Goal: Task Accomplishment & Management: Use online tool/utility

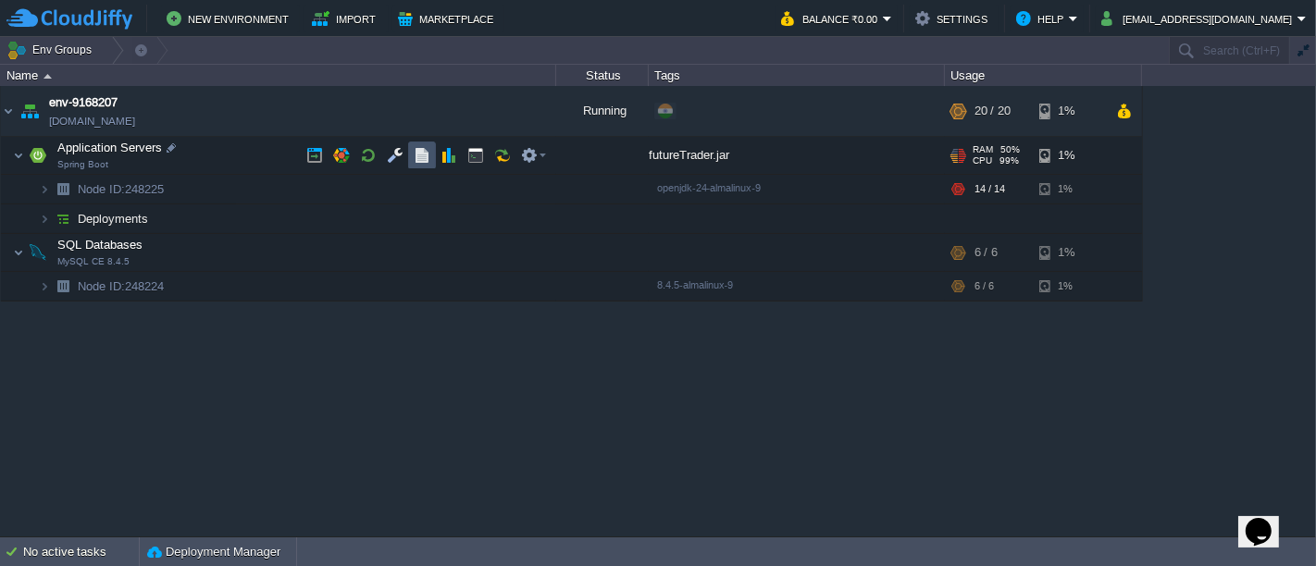
click at [423, 162] on button "button" at bounding box center [422, 155] width 17 height 17
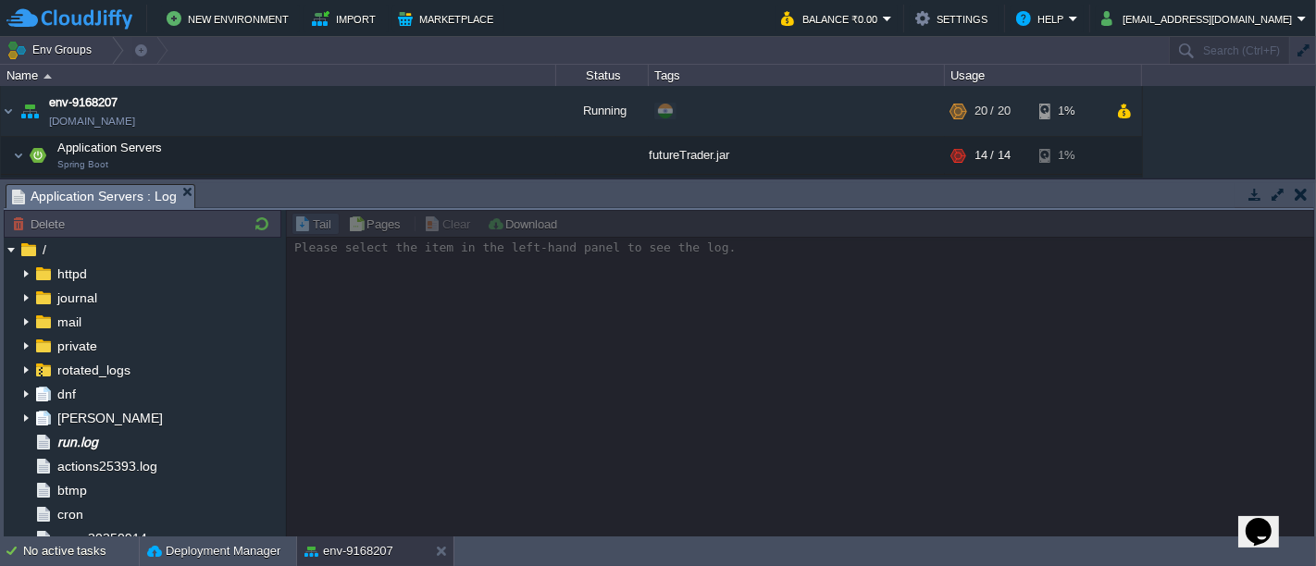
click at [1306, 203] on td at bounding box center [1300, 194] width 23 height 22
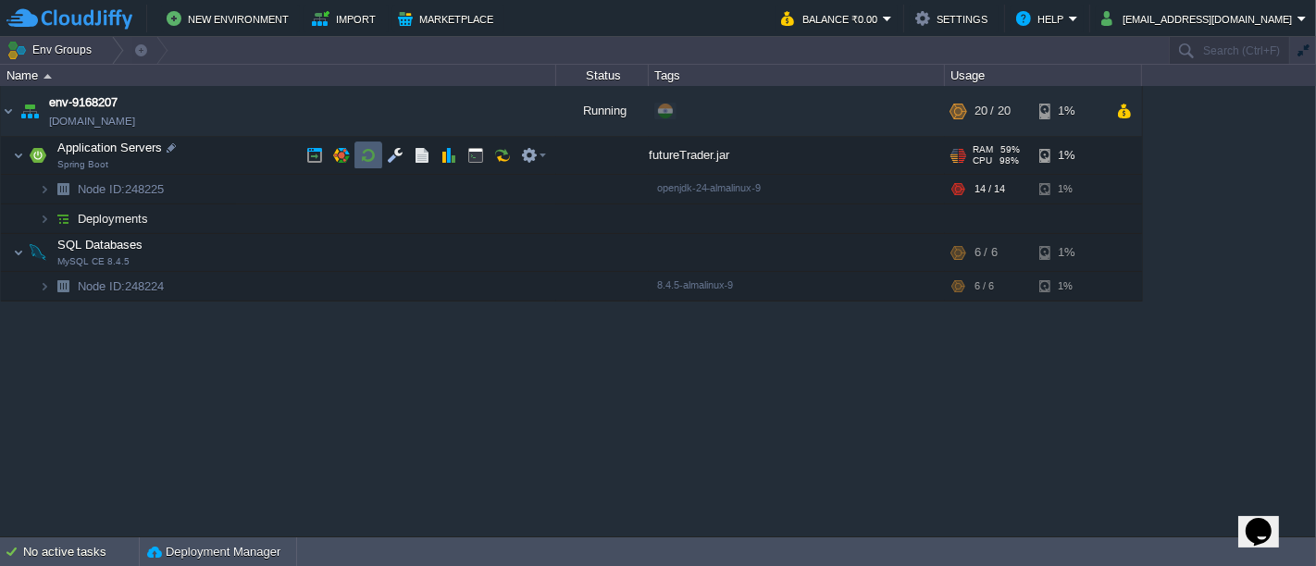
click at [356, 144] on td at bounding box center [369, 156] width 28 height 28
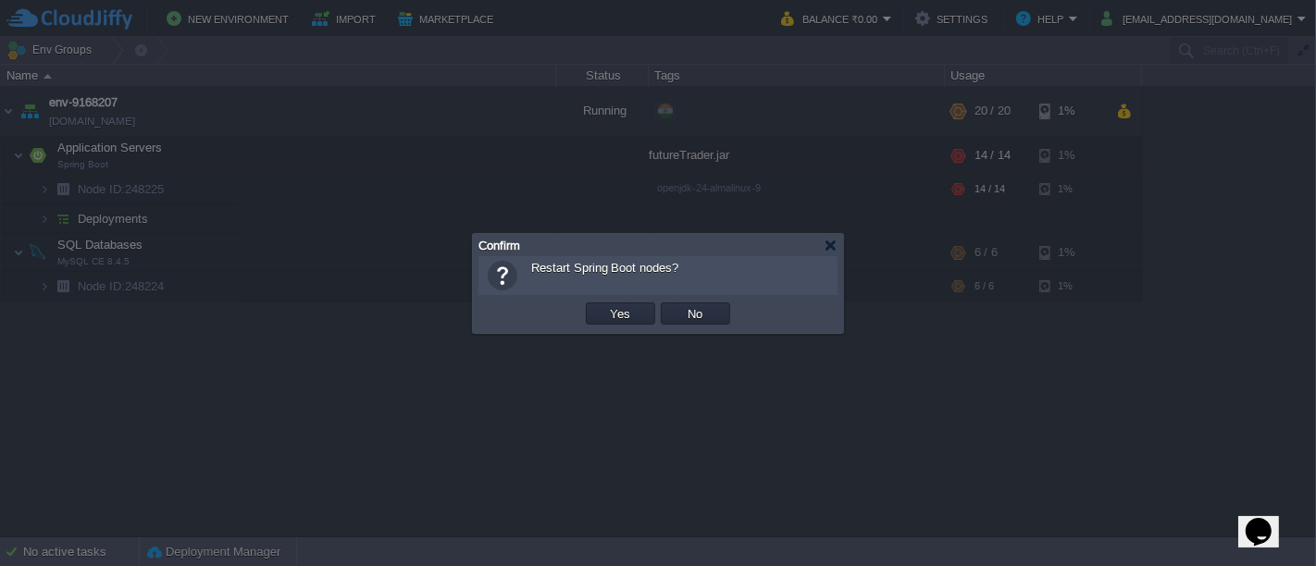
click at [620, 303] on td "Yes" at bounding box center [620, 314] width 75 height 28
click at [612, 323] on td "Yes" at bounding box center [620, 314] width 69 height 22
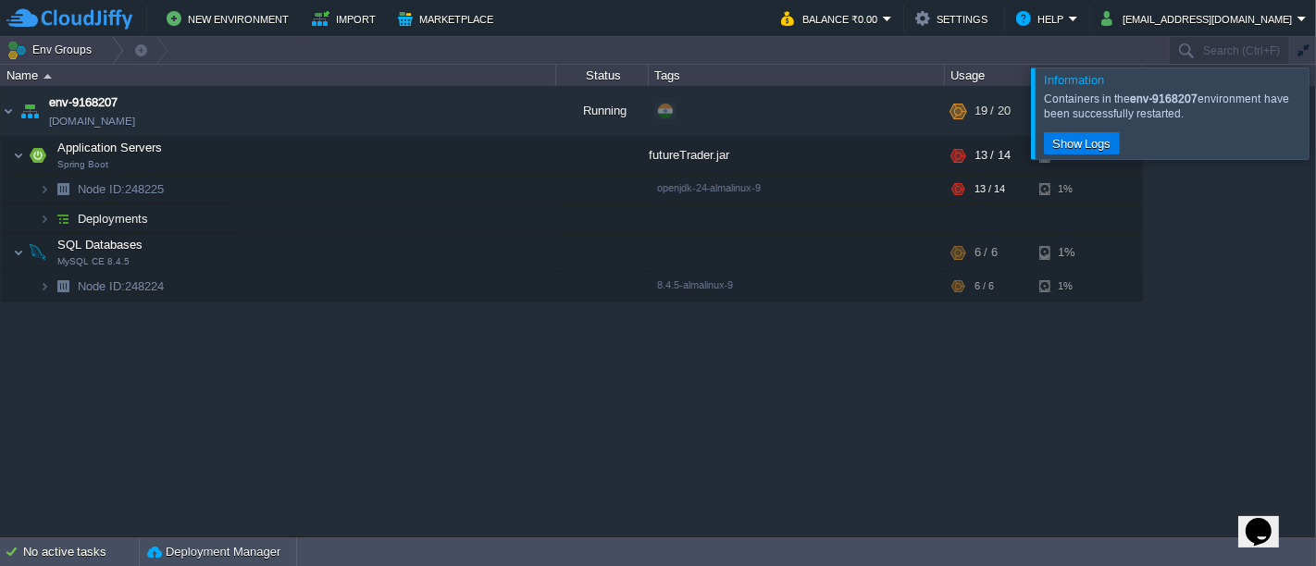
click at [1315, 109] on div at bounding box center [1338, 113] width 0 height 91
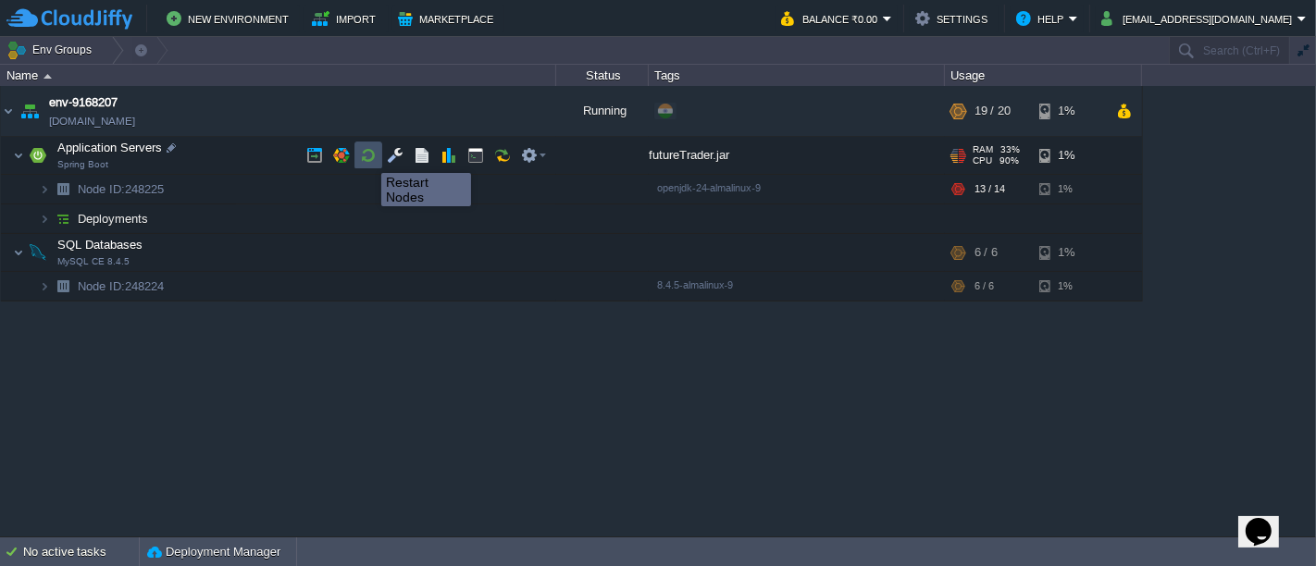
click at [367, 156] on button "button" at bounding box center [368, 155] width 17 height 17
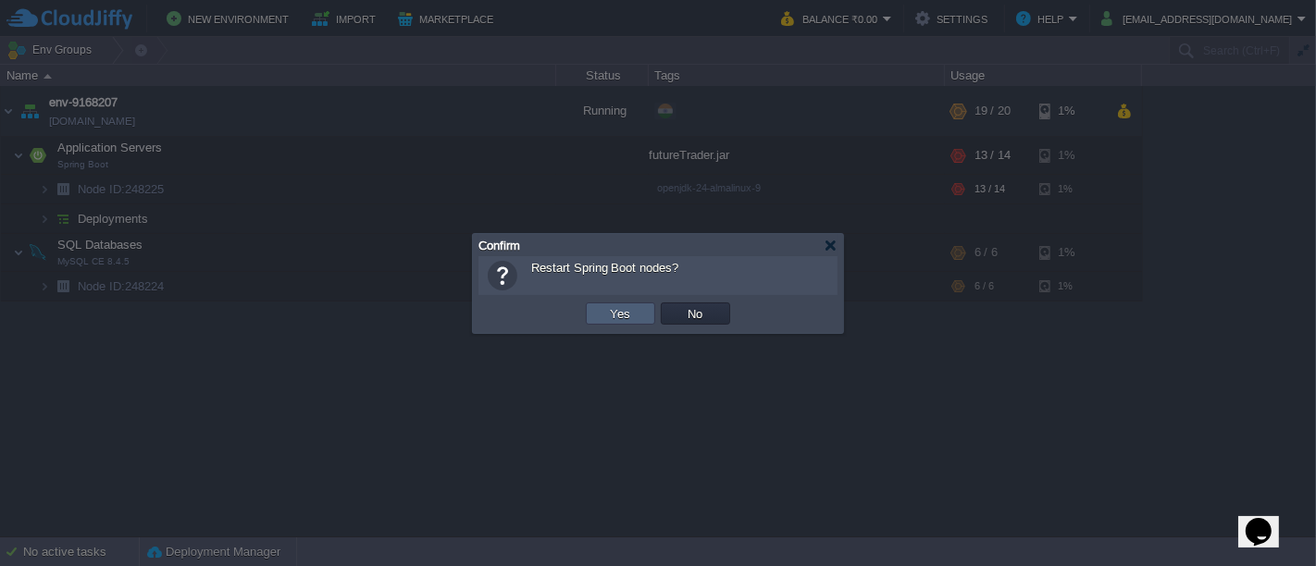
click at [595, 311] on td "Yes" at bounding box center [620, 314] width 69 height 22
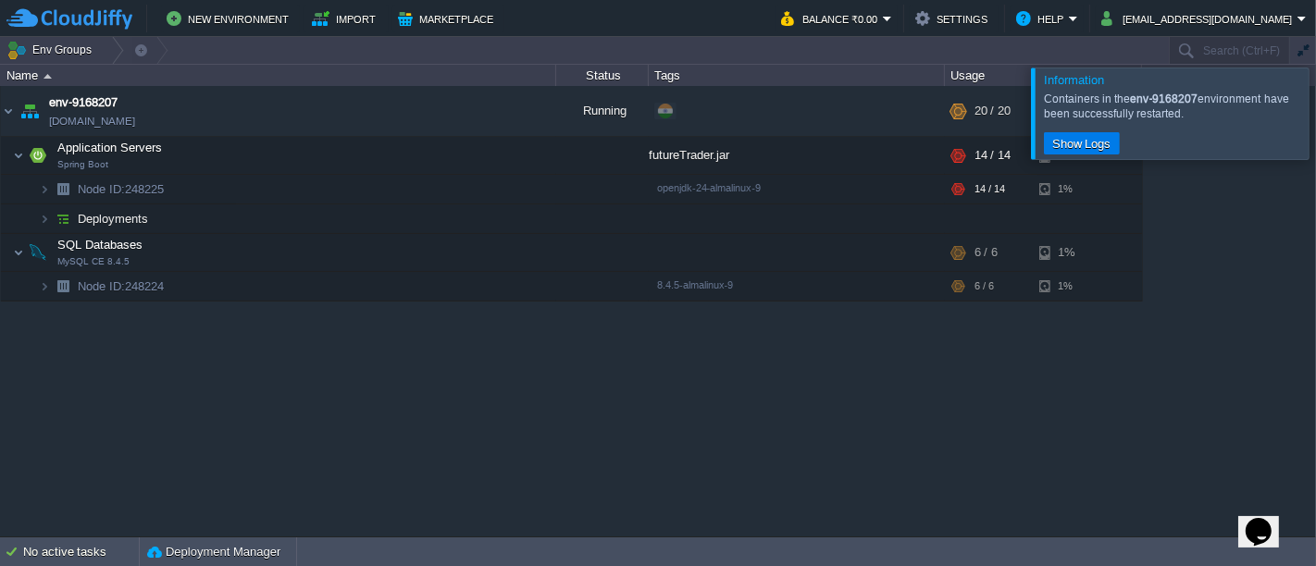
click at [1315, 114] on div at bounding box center [1338, 113] width 0 height 91
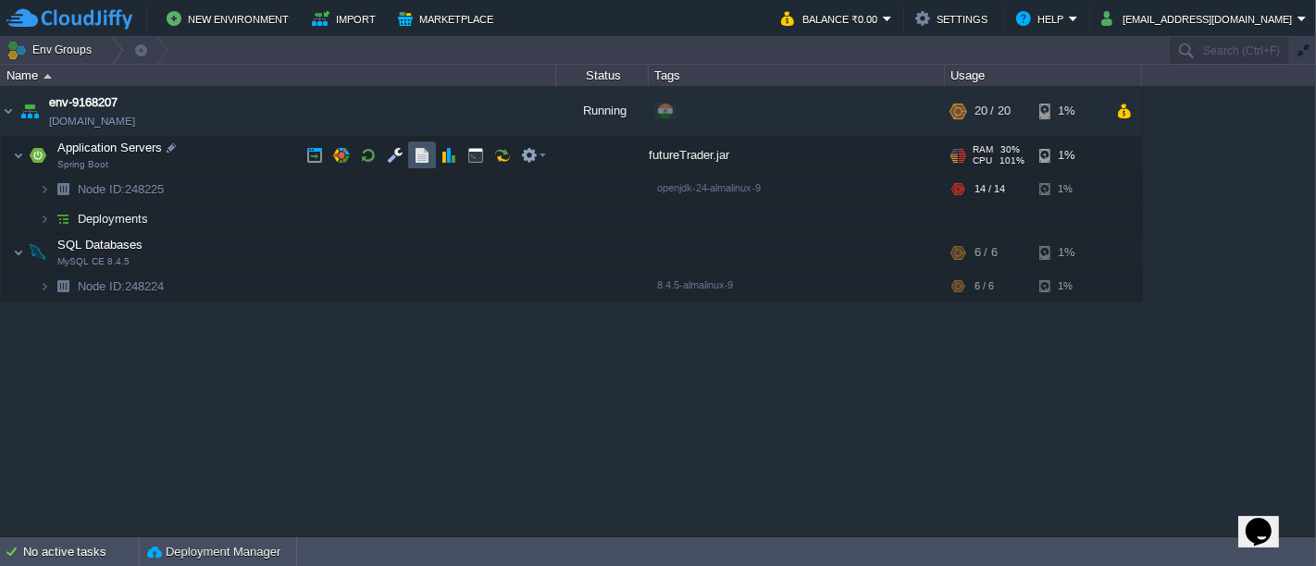
click at [423, 156] on button "button" at bounding box center [422, 155] width 17 height 17
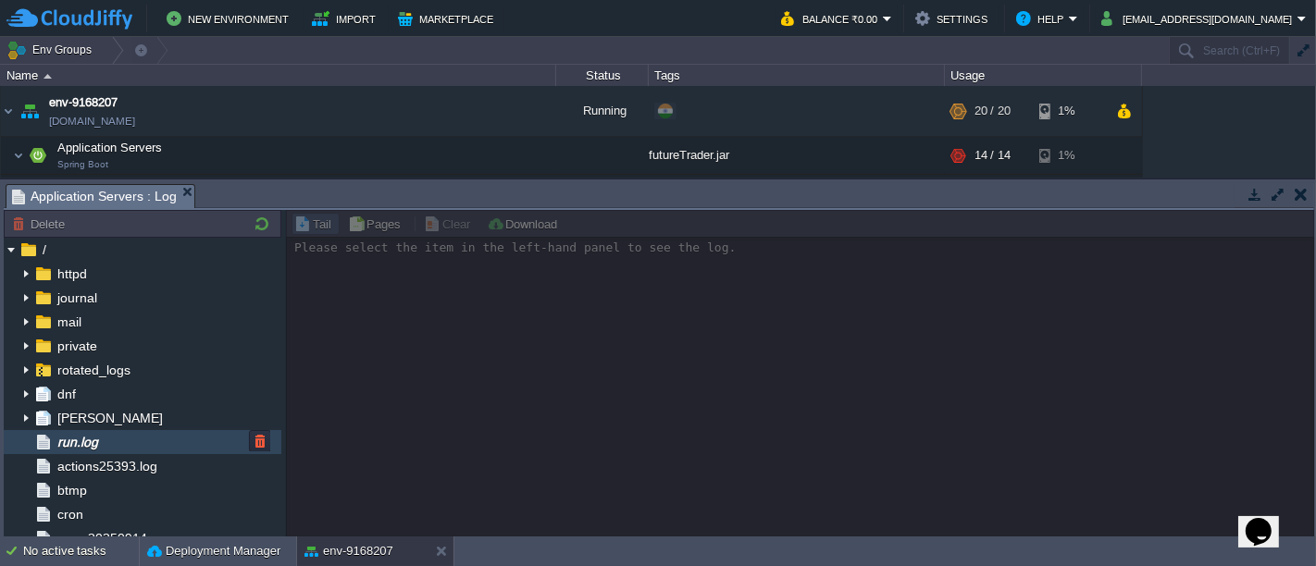
click at [83, 436] on span "run.log" at bounding box center [77, 442] width 47 height 17
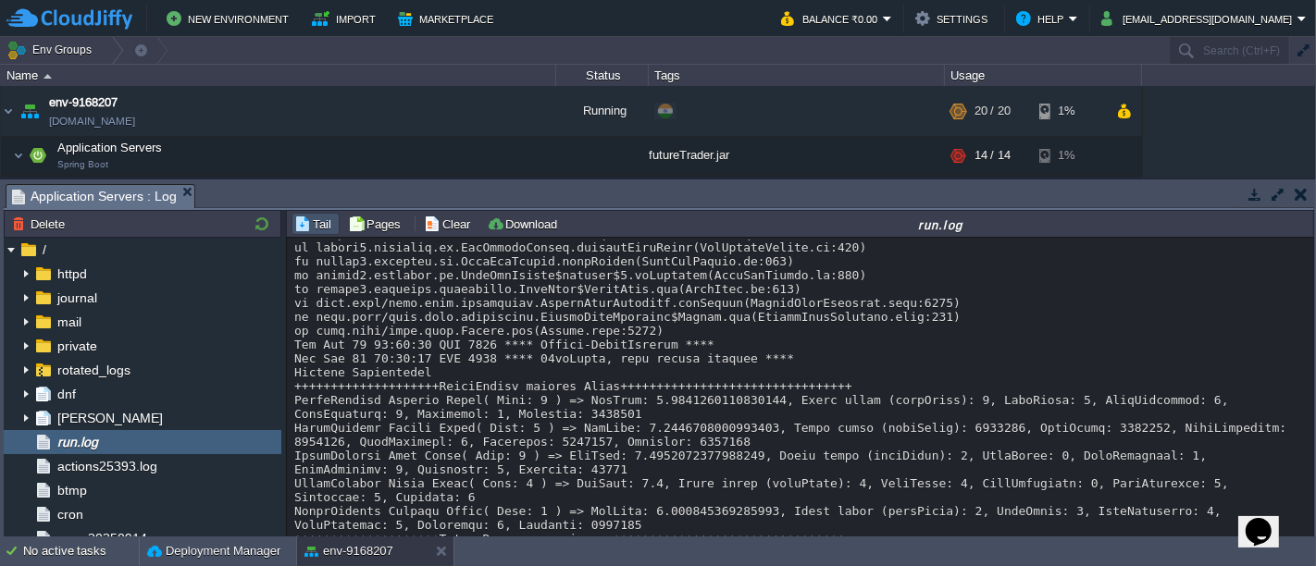
scroll to position [22559, 0]
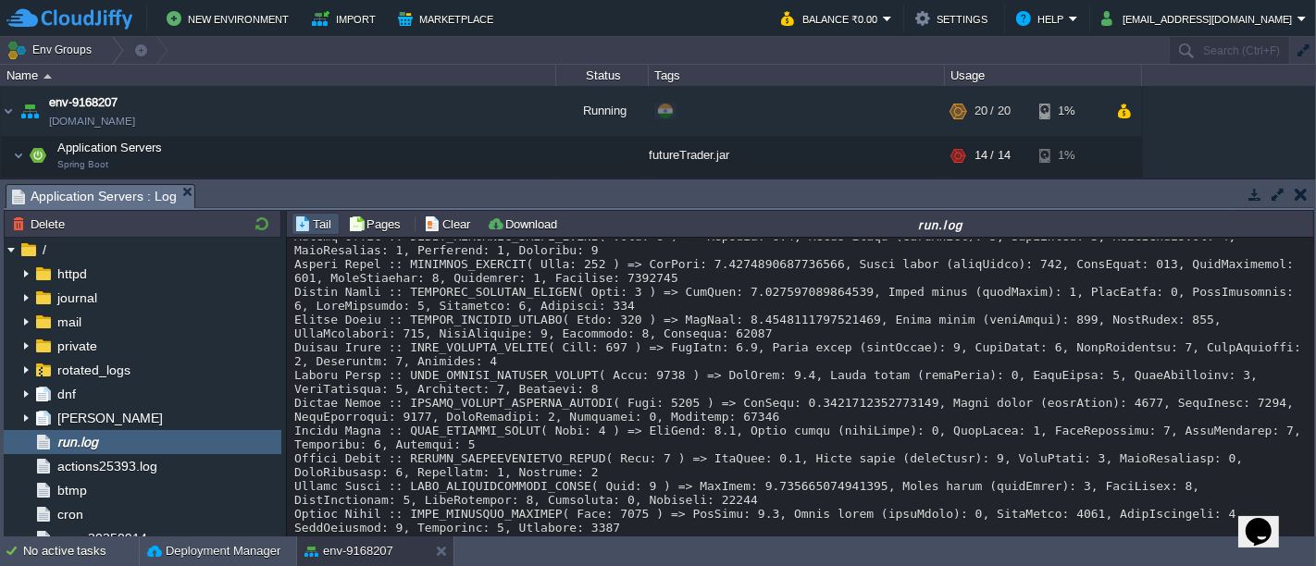
drag, startPoint x: 1309, startPoint y: 523, endPoint x: 912, endPoint y: 451, distance: 403.6
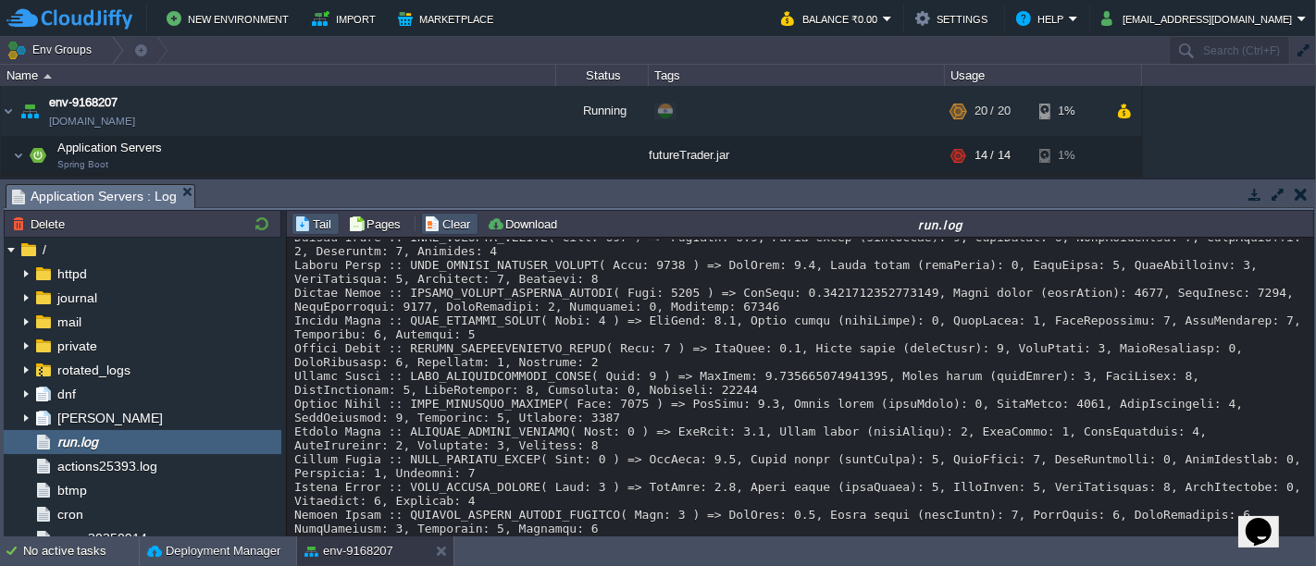
click at [443, 224] on button "Clear" at bounding box center [450, 224] width 52 height 17
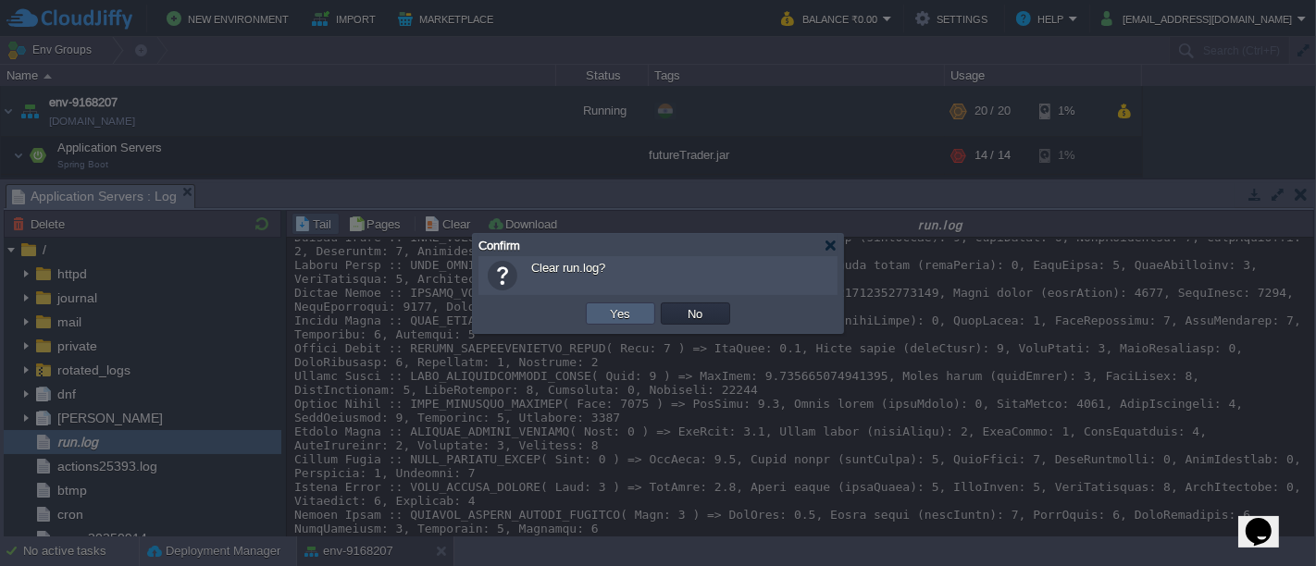
click at [628, 305] on button "Yes" at bounding box center [620, 313] width 31 height 17
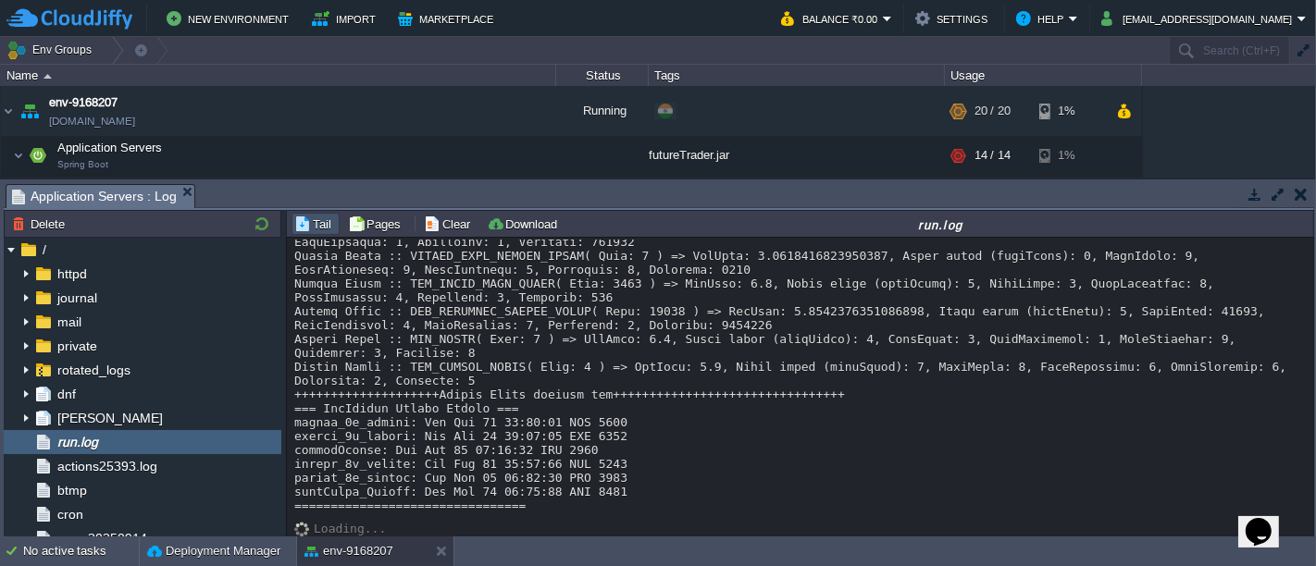
scroll to position [1126, 0]
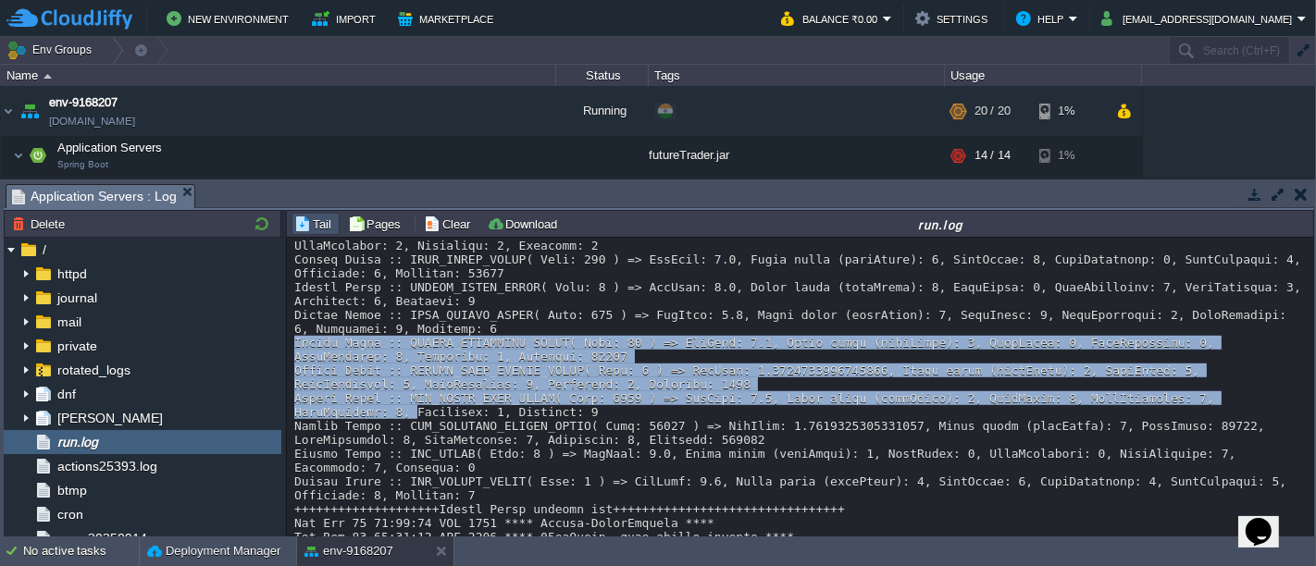
drag, startPoint x: 1303, startPoint y: 327, endPoint x: 1285, endPoint y: 400, distance: 75.4
click at [1285, 400] on div "Loading..." at bounding box center [801, 389] width 1028 height 302
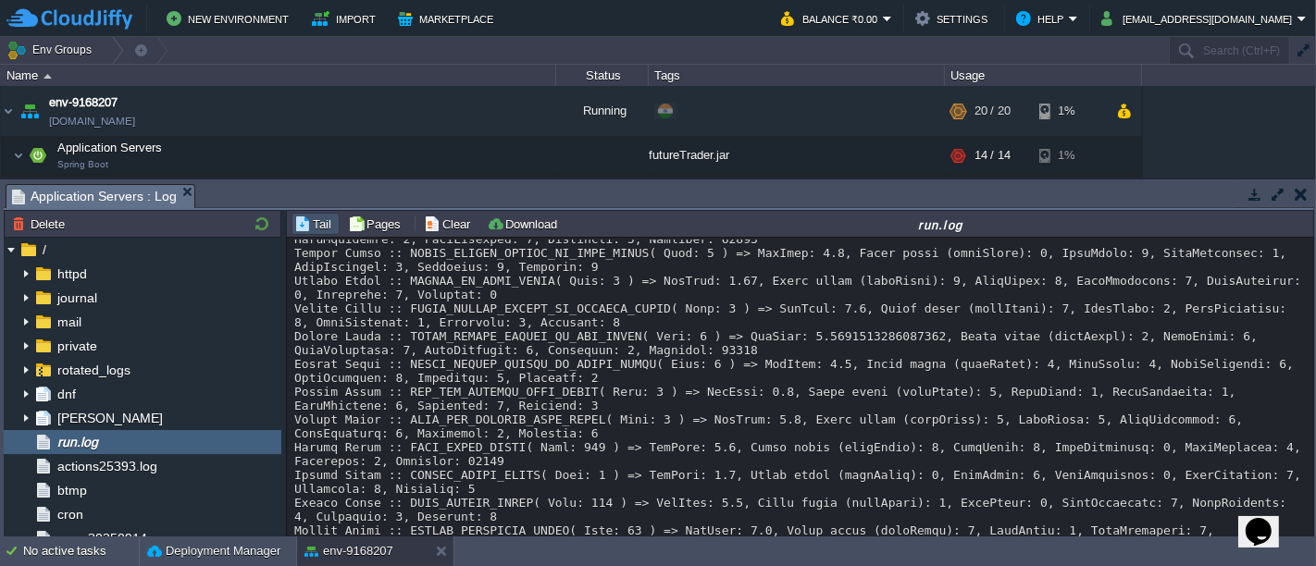
scroll to position [4061, 0]
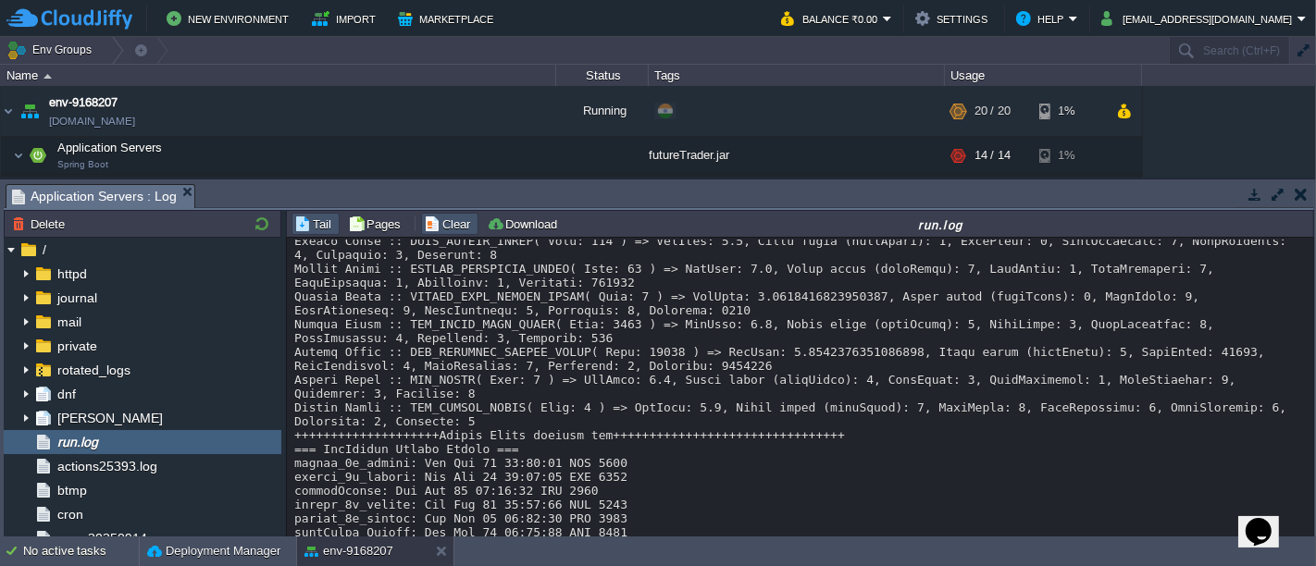
click at [442, 225] on button "Clear" at bounding box center [450, 224] width 52 height 17
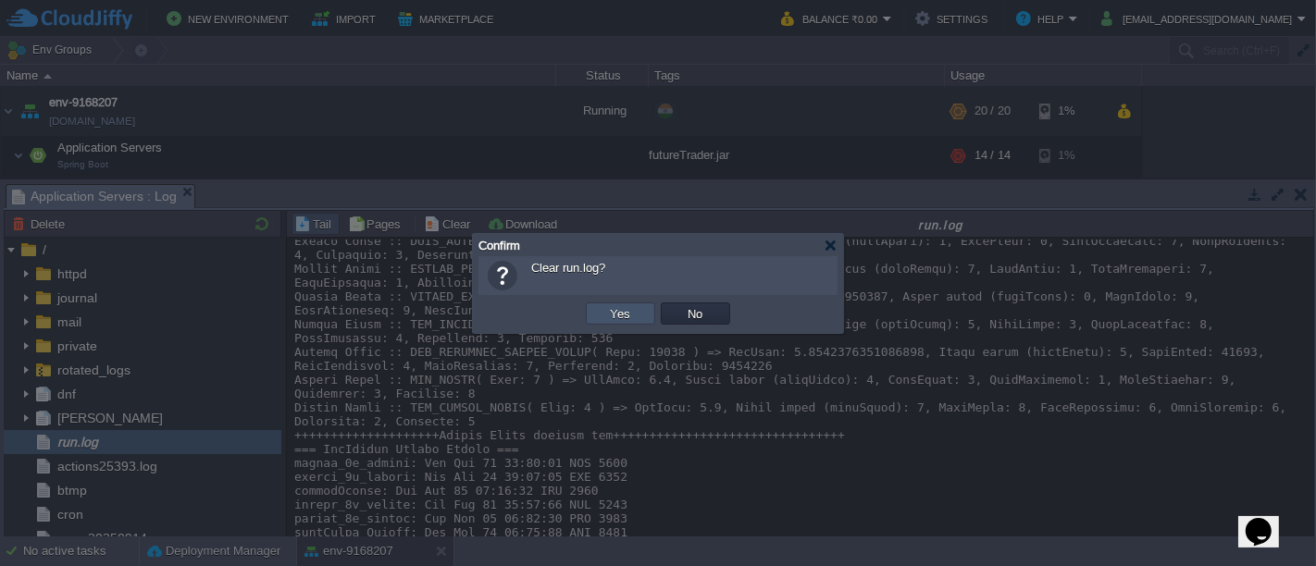
click at [631, 313] on button "Yes" at bounding box center [620, 313] width 31 height 17
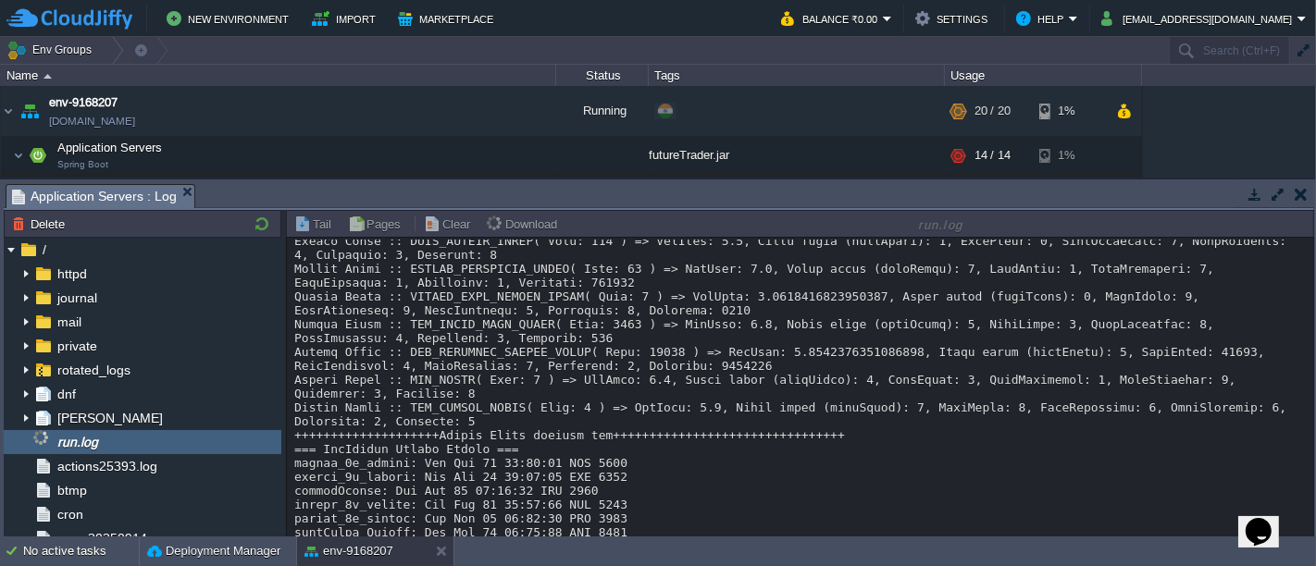
click at [1300, 193] on button "button" at bounding box center [1301, 194] width 13 height 17
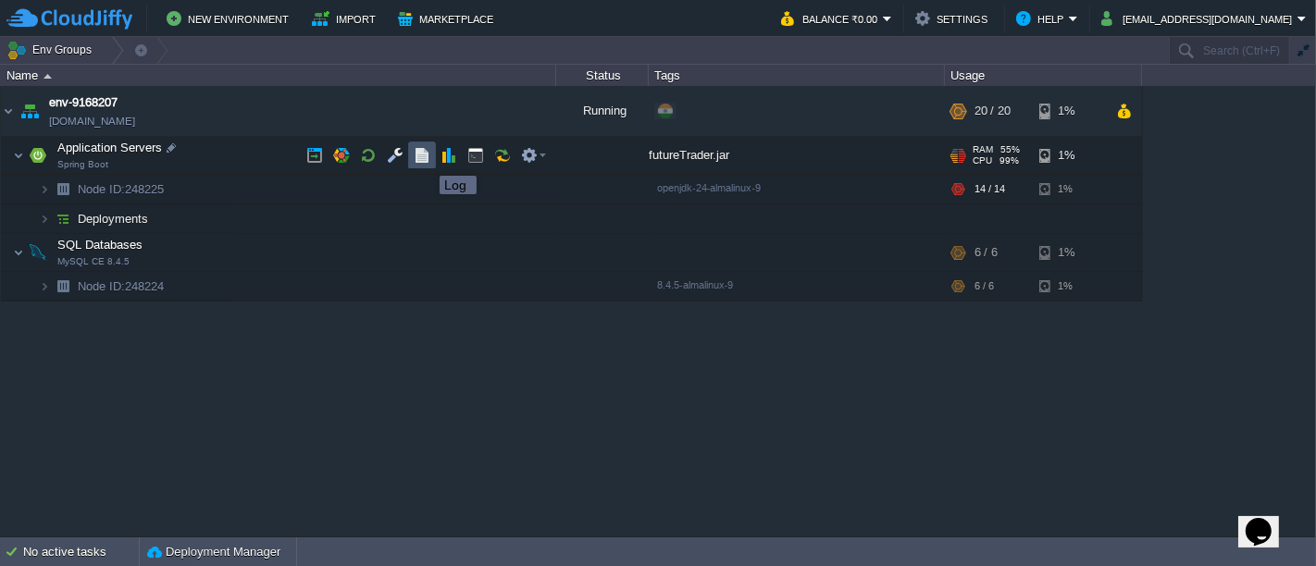
click at [426, 159] on button "button" at bounding box center [422, 155] width 17 height 17
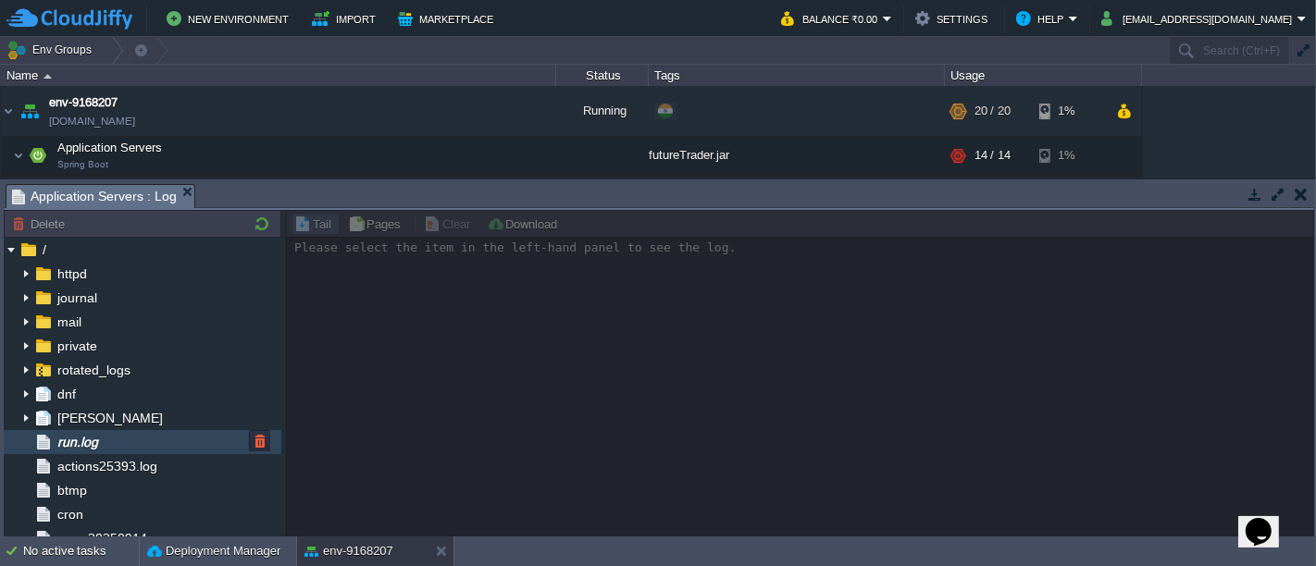
click at [83, 442] on span "run.log" at bounding box center [77, 442] width 47 height 17
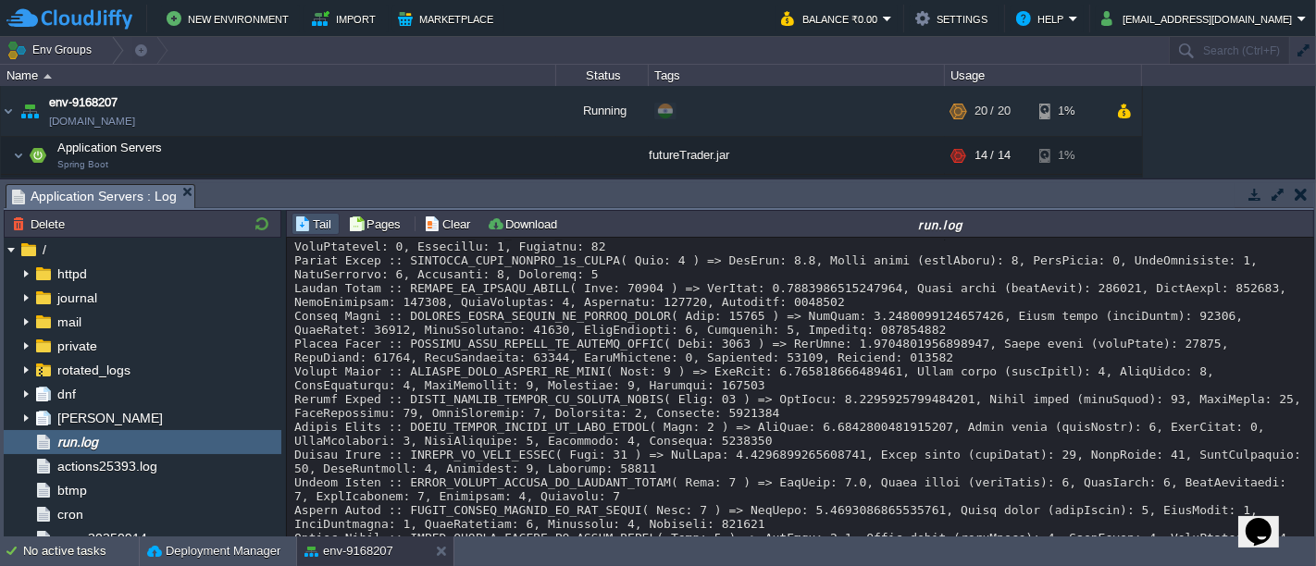
scroll to position [25096, 0]
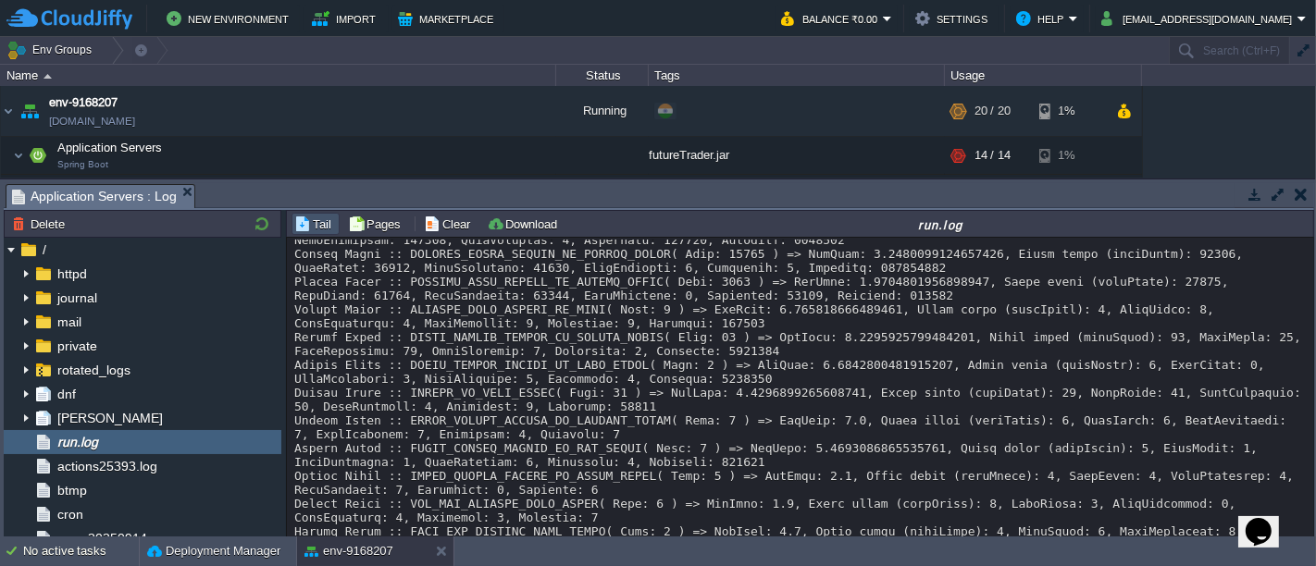
click at [1245, 195] on td at bounding box center [1254, 194] width 23 height 22
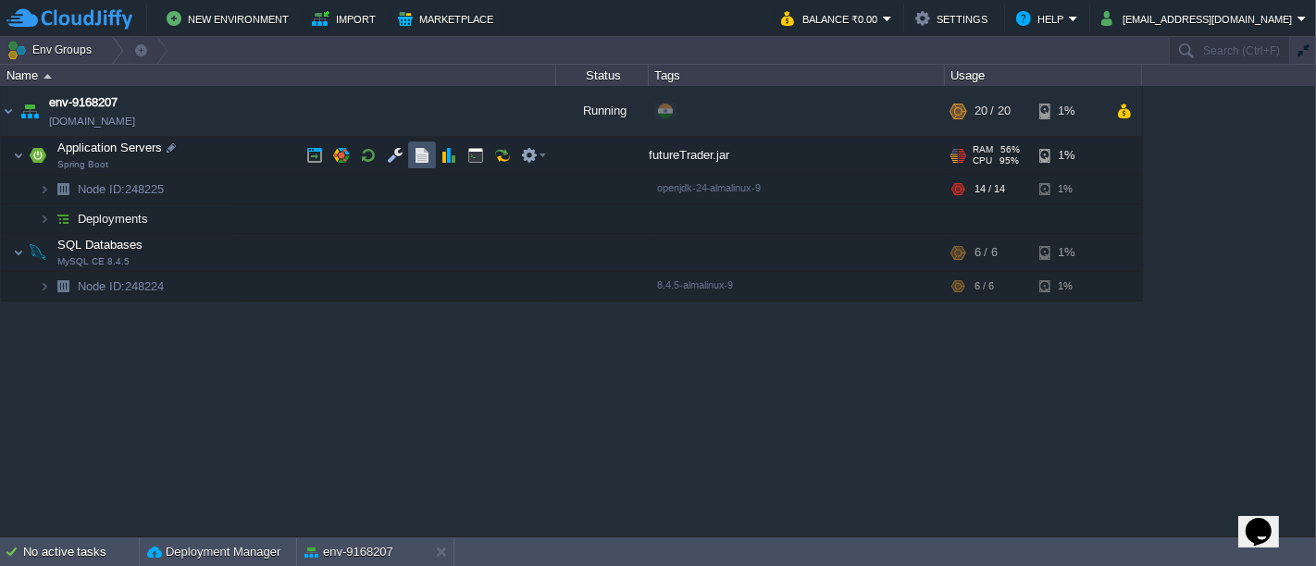
click at [420, 158] on button "button" at bounding box center [422, 155] width 17 height 17
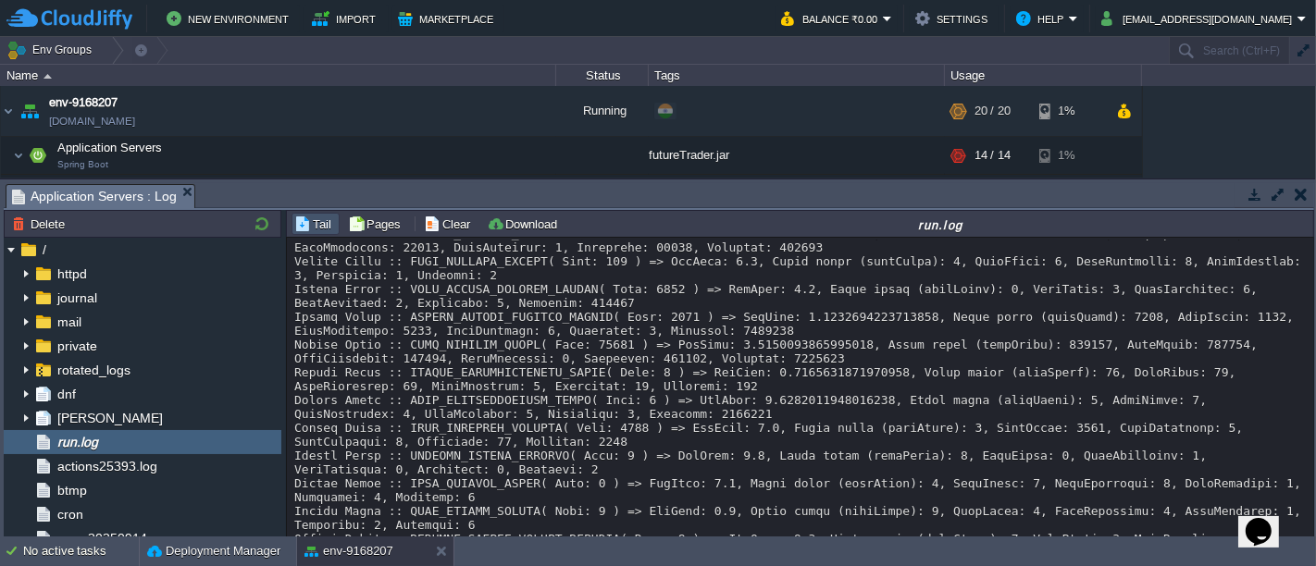
scroll to position [51136, 0]
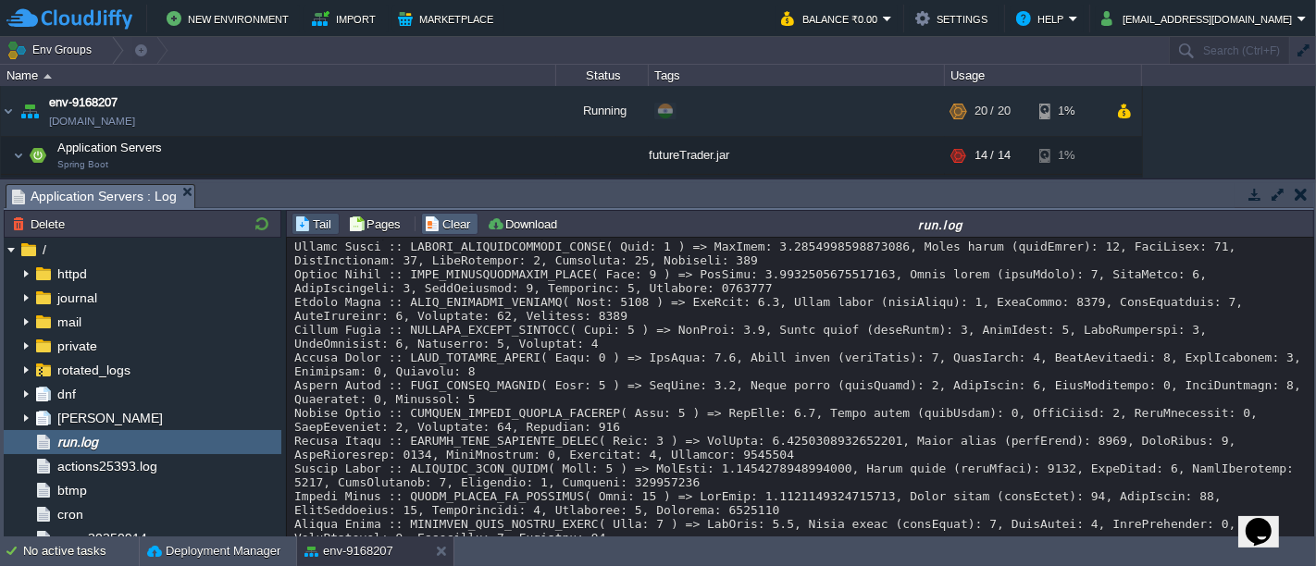
click at [450, 221] on button "Clear" at bounding box center [450, 224] width 52 height 17
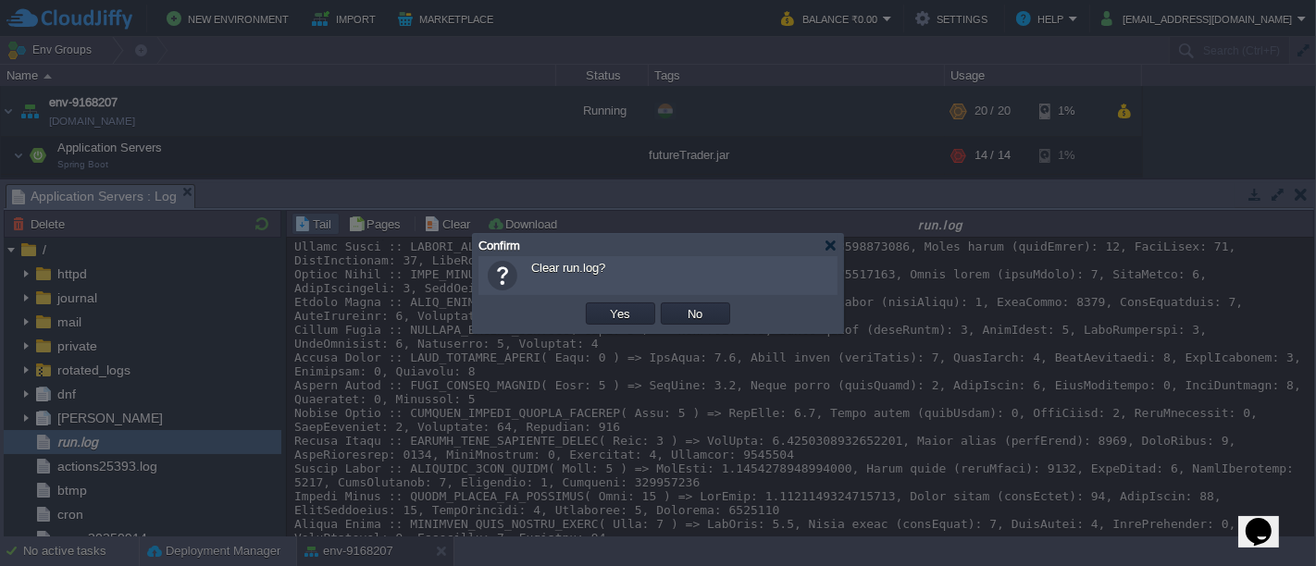
click at [621, 302] on td "Yes" at bounding box center [620, 314] width 75 height 28
click at [621, 309] on button "Yes" at bounding box center [620, 313] width 31 height 17
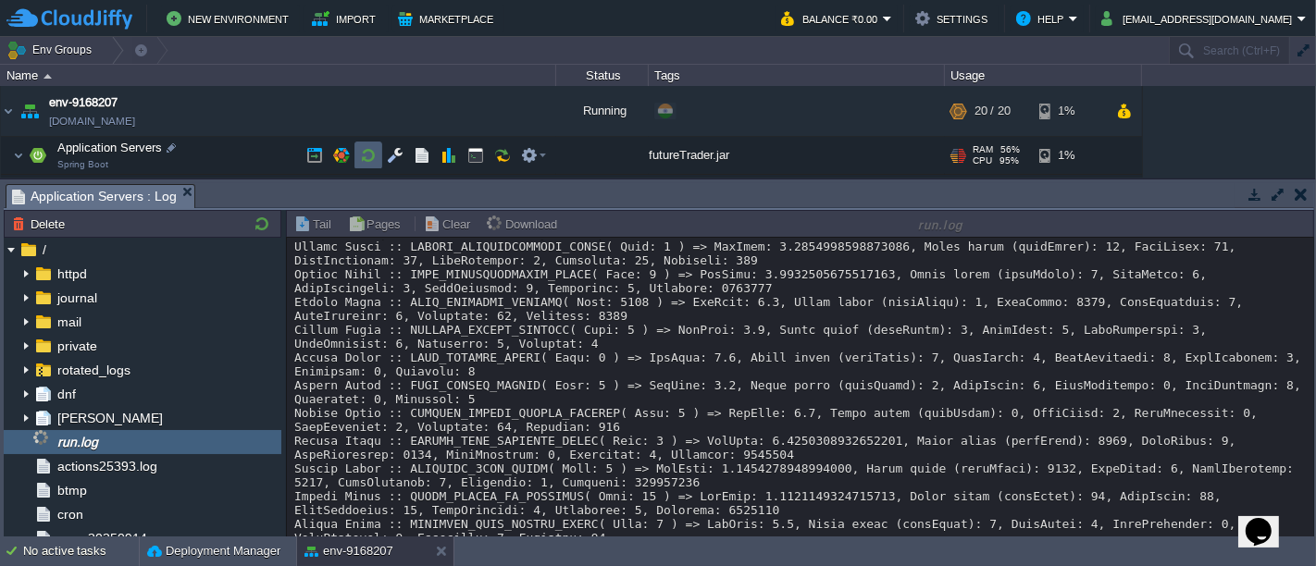
click at [372, 155] on button "button" at bounding box center [368, 155] width 17 height 17
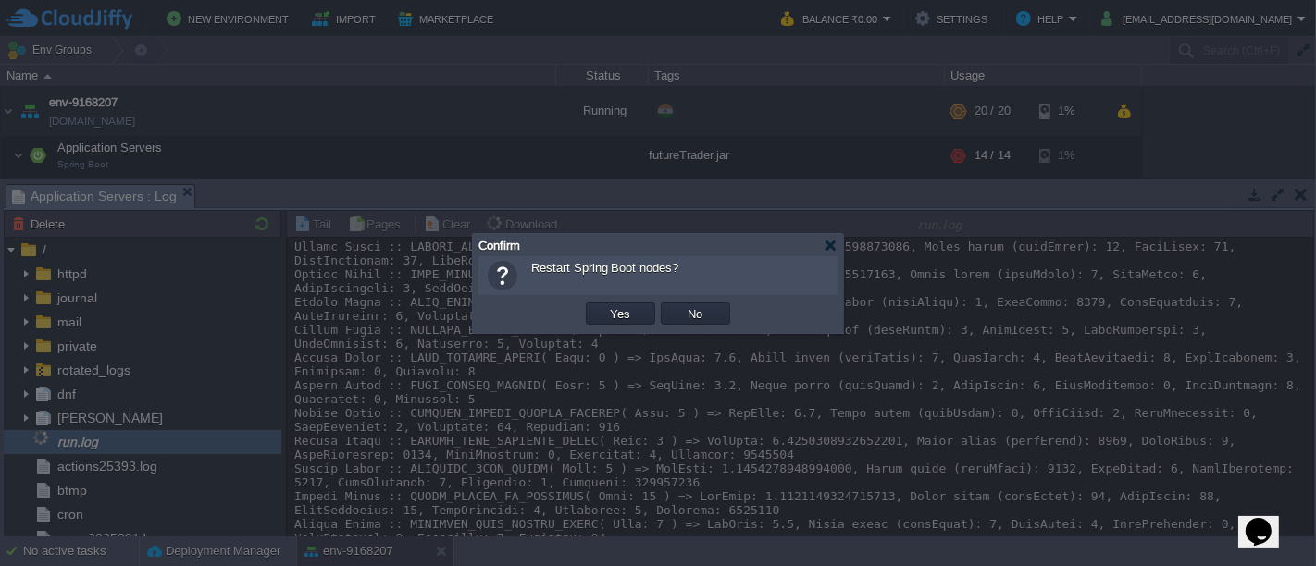
click at [600, 300] on td "Yes" at bounding box center [620, 314] width 75 height 28
click at [606, 307] on button "Yes" at bounding box center [620, 313] width 31 height 17
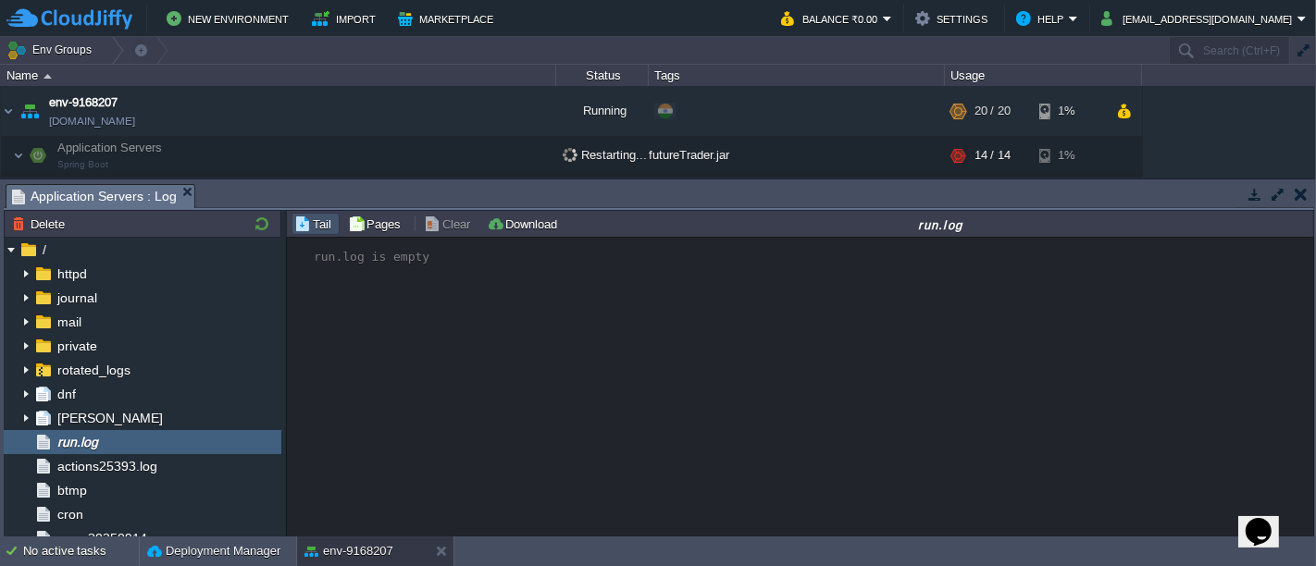
scroll to position [0, 0]
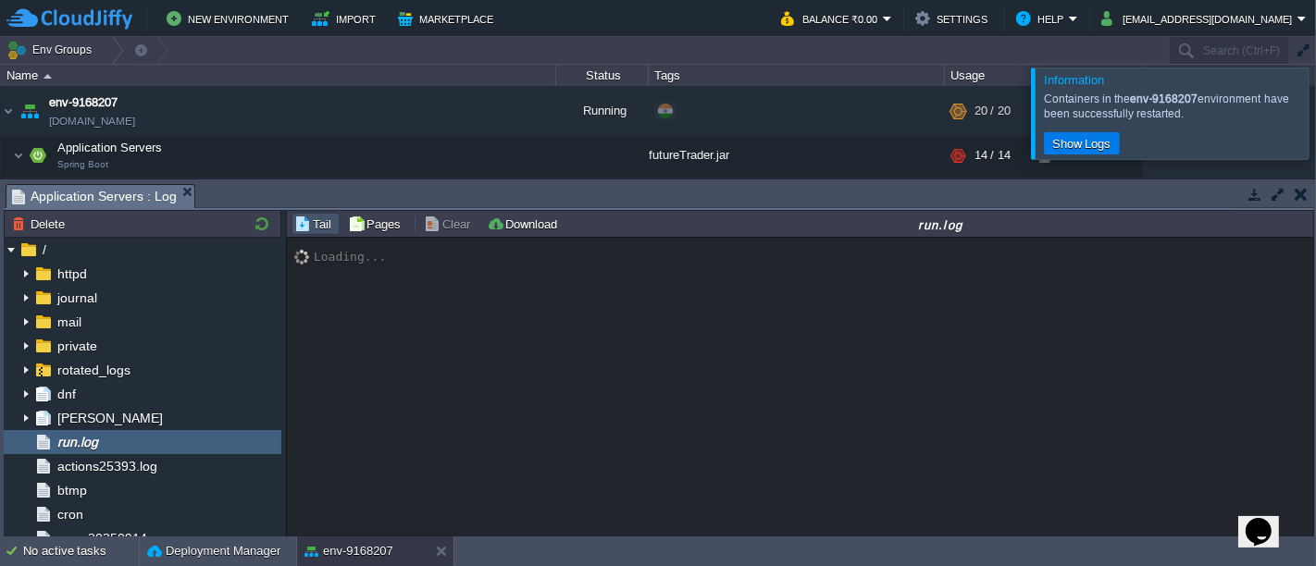
click at [1315, 105] on div at bounding box center [1338, 113] width 0 height 91
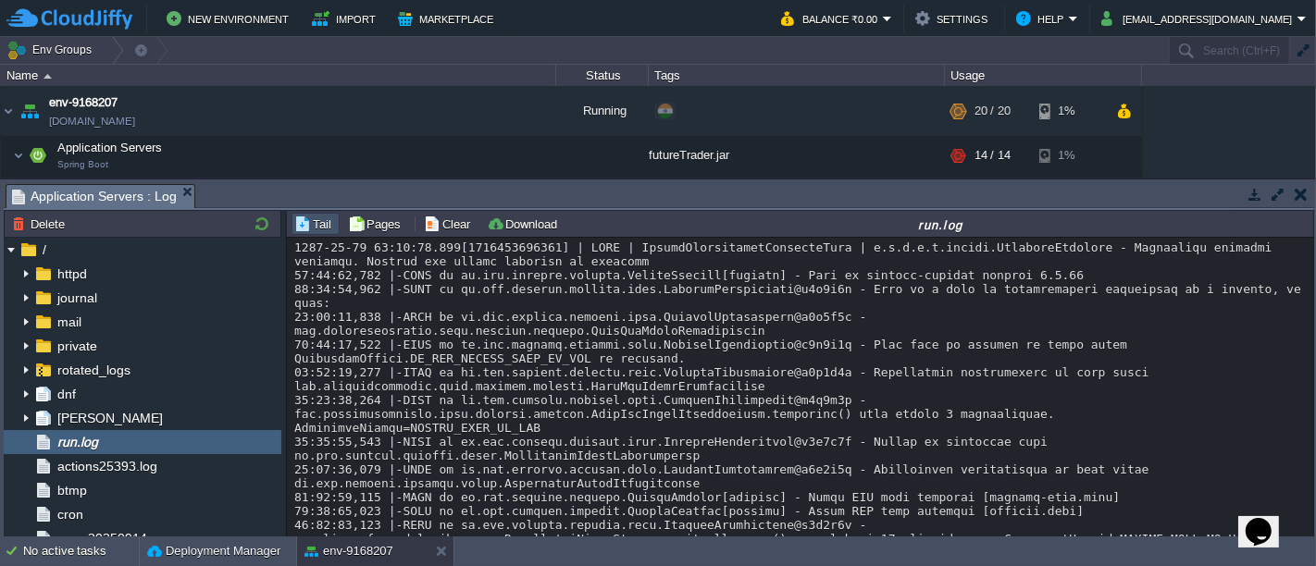
scroll to position [2443, 0]
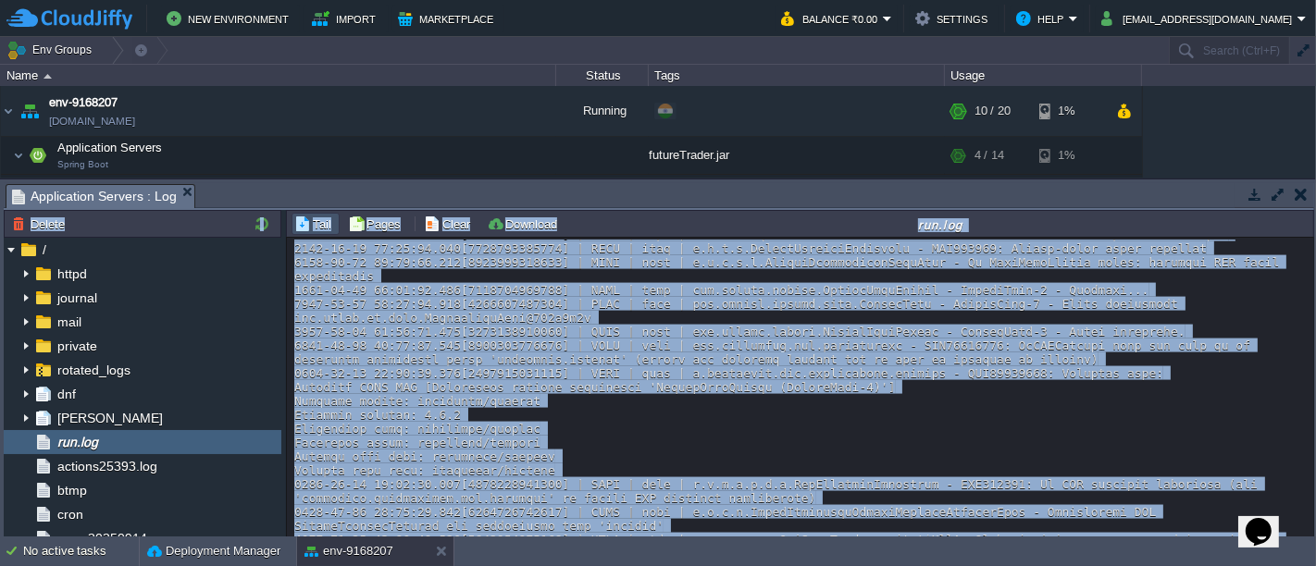
drag, startPoint x: 1304, startPoint y: 404, endPoint x: 1315, endPoint y: 484, distance: 81.3
click at [1315, 484] on div "Tasks Activity Log Archive Git / SVN Application Servers : Log No items to disp…" at bounding box center [659, 359] width 1318 height 358
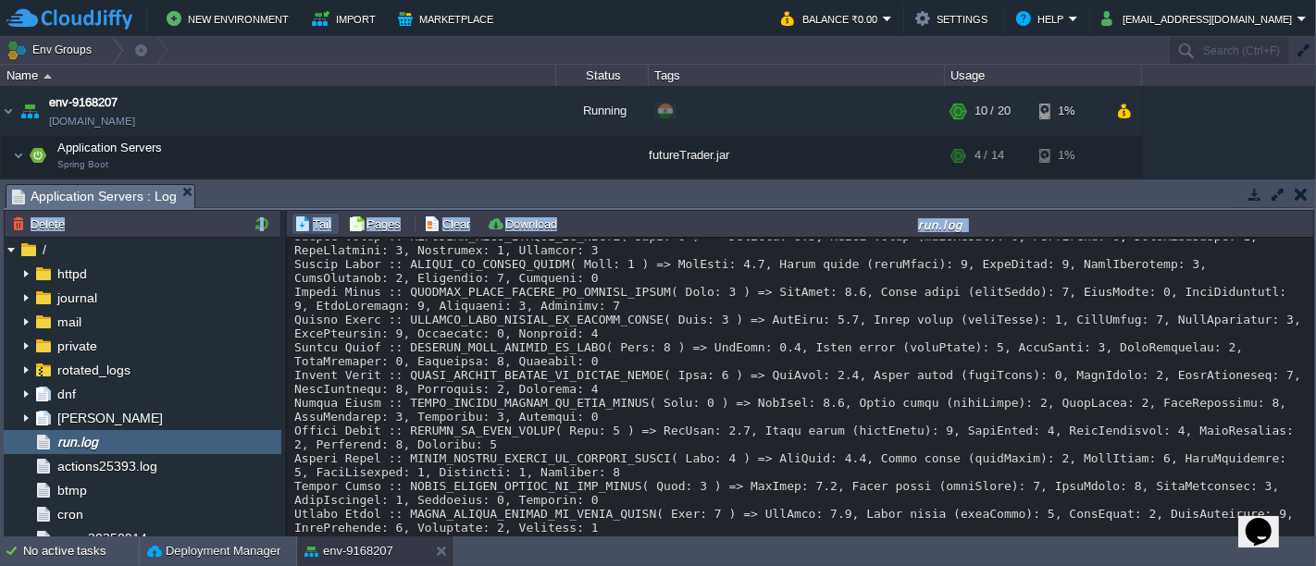
scroll to position [4211, 0]
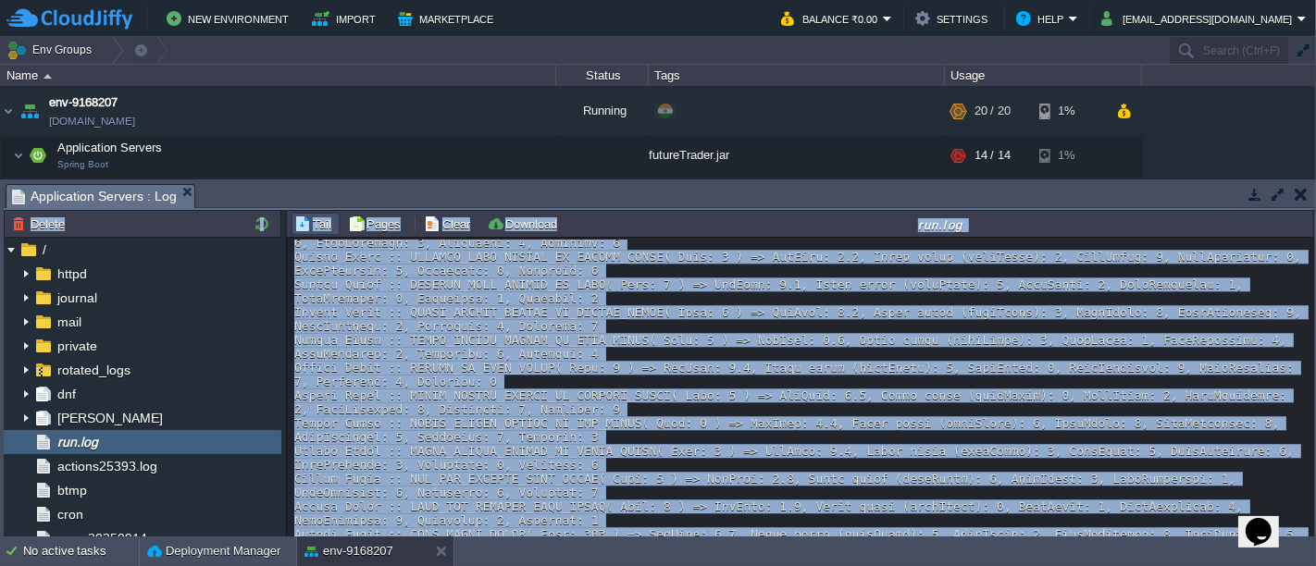
scroll to position [4257, 0]
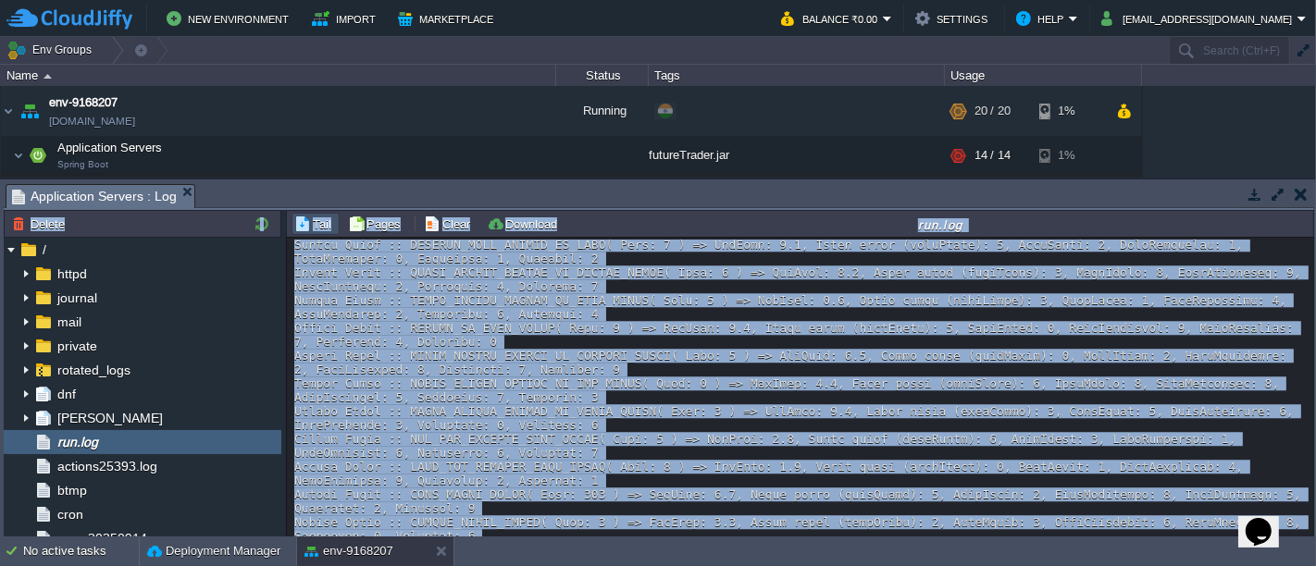
drag, startPoint x: 1303, startPoint y: 395, endPoint x: 1315, endPoint y: 525, distance: 130.1
click at [1315, 525] on div "Tasks Activity Log Archive Git / SVN Application Servers : Log No items to disp…" at bounding box center [659, 359] width 1318 height 358
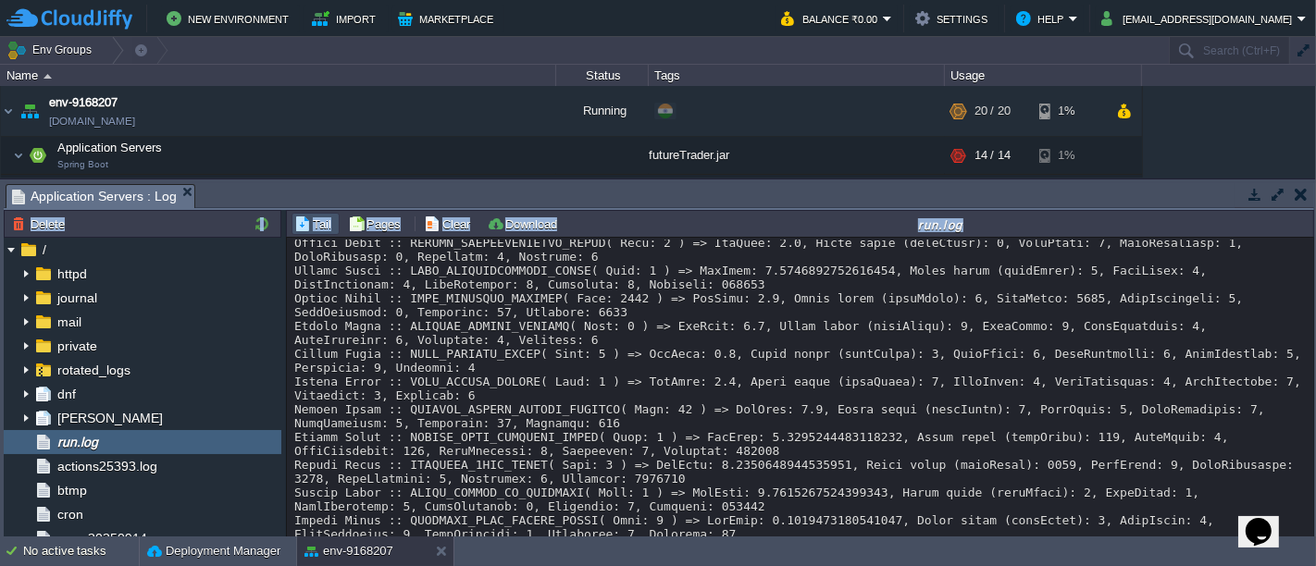
scroll to position [15031, 0]
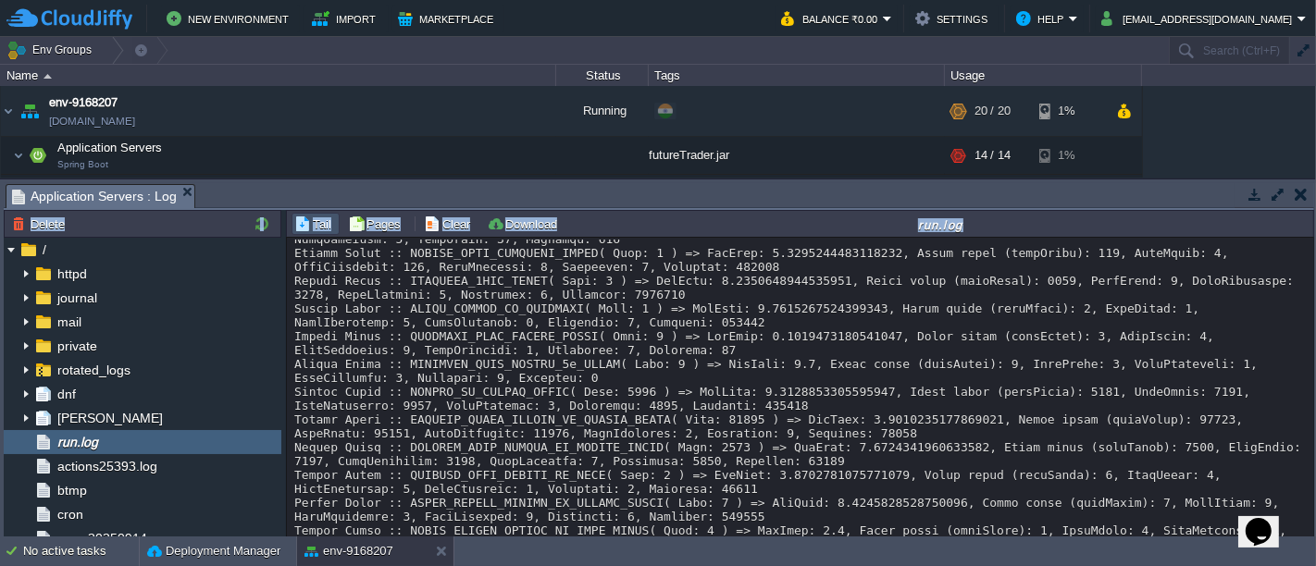
click at [1296, 199] on button "button" at bounding box center [1301, 194] width 13 height 17
